Goal: Transaction & Acquisition: Purchase product/service

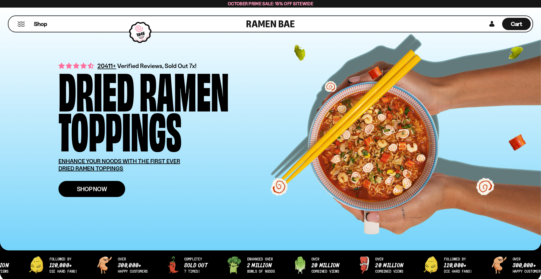
click at [94, 193] on link "Shop Now" at bounding box center [91, 189] width 67 height 16
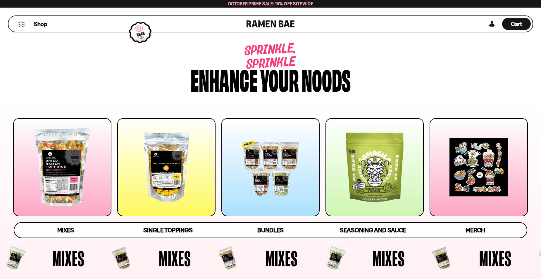
click at [94, 193] on div at bounding box center [62, 167] width 98 height 98
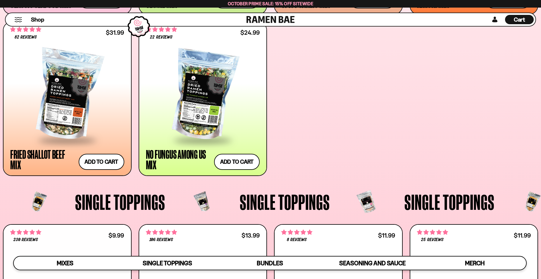
scroll to position [421, 0]
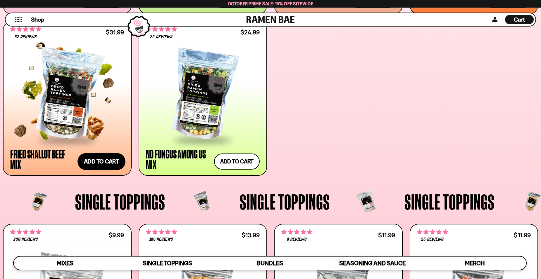
click at [112, 162] on button "Add to cart Add ― Regular price $31.99 Regular price Sale price $31.99 Unit pri…" at bounding box center [101, 161] width 48 height 17
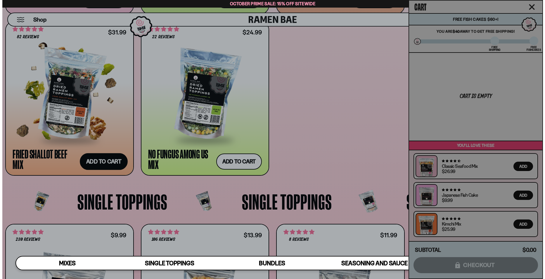
scroll to position [422, 0]
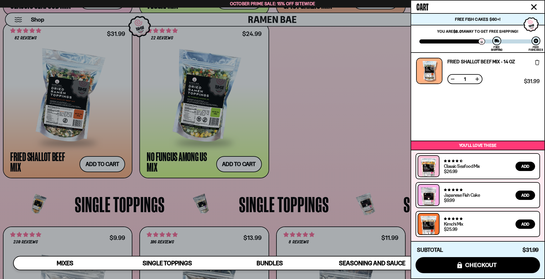
click at [535, 6] on icon "Close cart" at bounding box center [533, 6] width 5 height 5
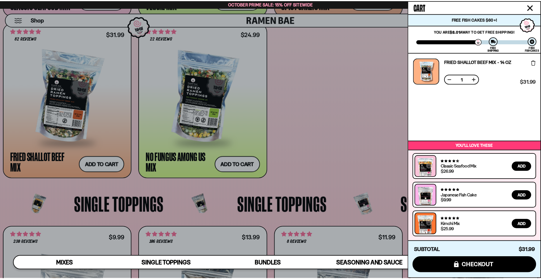
scroll to position [421, 0]
